Goal: Information Seeking & Learning: Learn about a topic

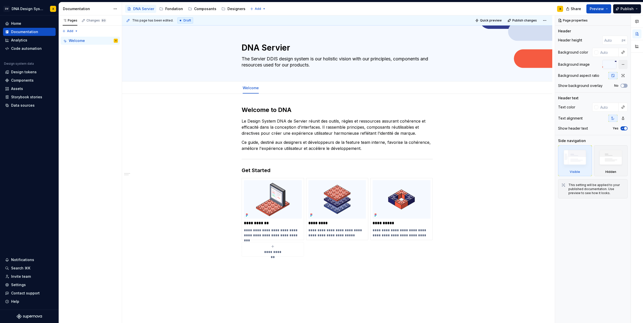
scroll to position [37, 0]
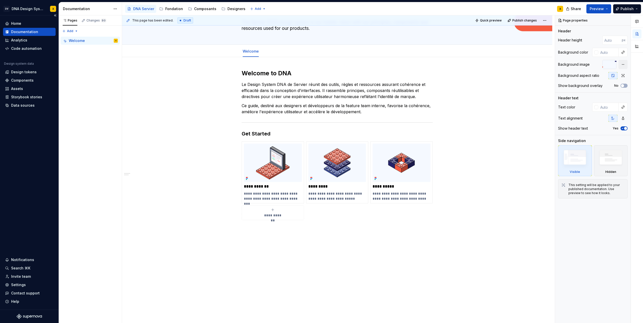
click at [15, 30] on div "Documentation" at bounding box center [24, 31] width 27 height 5
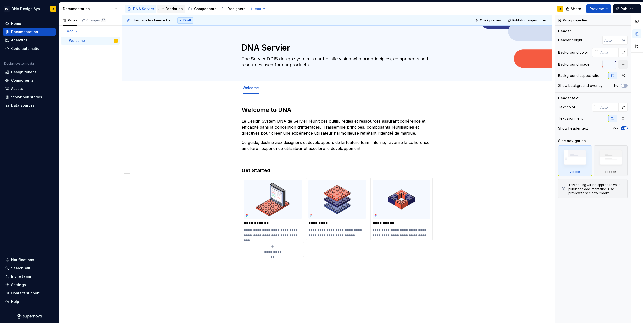
click at [174, 11] on div "Fondation" at bounding box center [174, 8] width 18 height 5
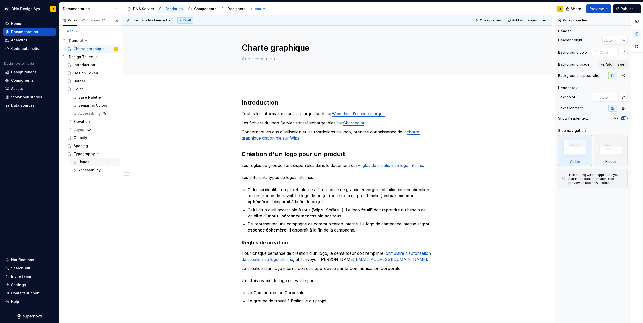
click at [82, 162] on div "Usage" at bounding box center [83, 161] width 11 height 5
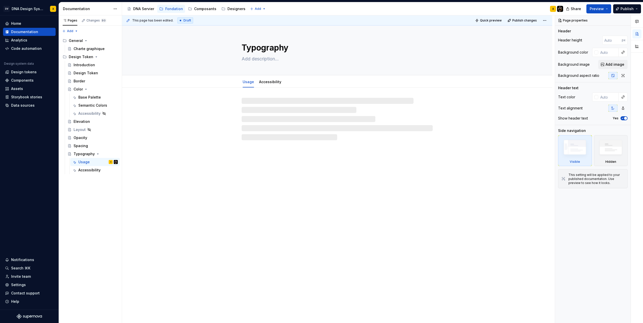
type textarea "*"
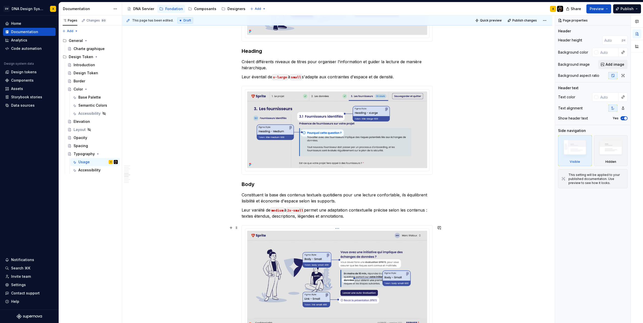
scroll to position [526, 0]
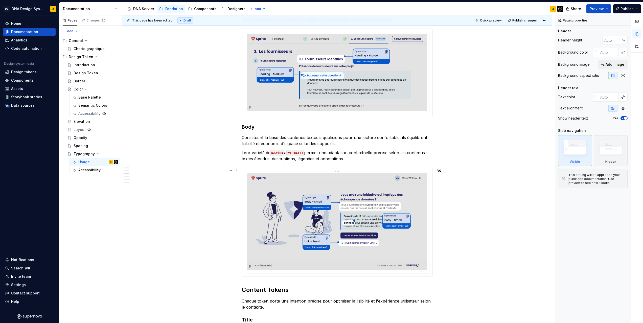
scroll to position [473, 0]
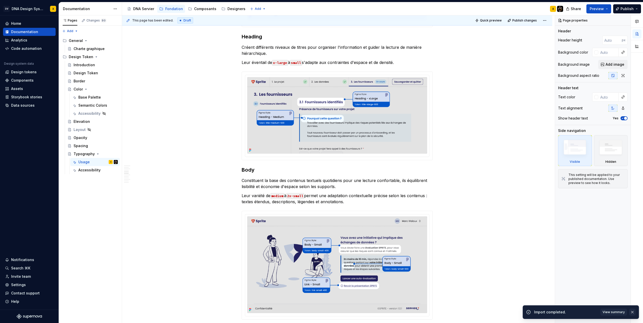
click at [632, 311] on button "button" at bounding box center [632, 312] width 7 height 7
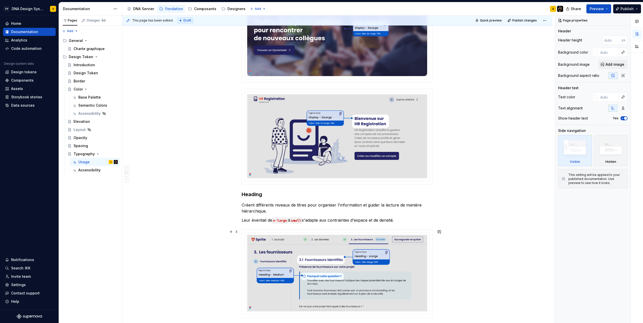
scroll to position [288, 0]
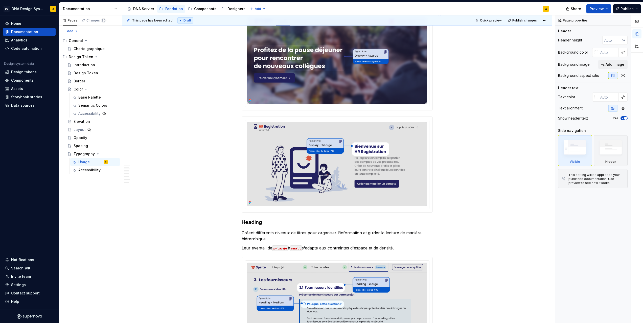
type textarea "*"
